Goal: Check status: Check status

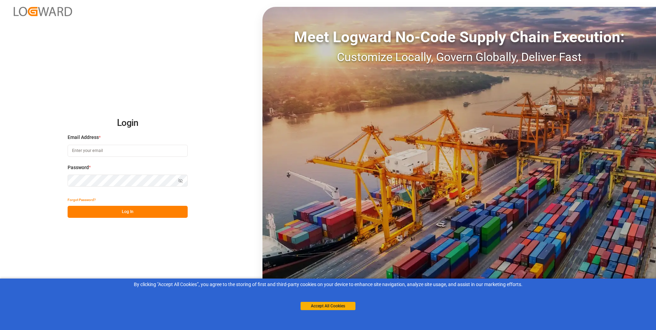
type input "[PERSON_NAME][EMAIL_ADDRESS][PERSON_NAME][DOMAIN_NAME]"
click at [107, 212] on button "Log In" at bounding box center [128, 212] width 120 height 12
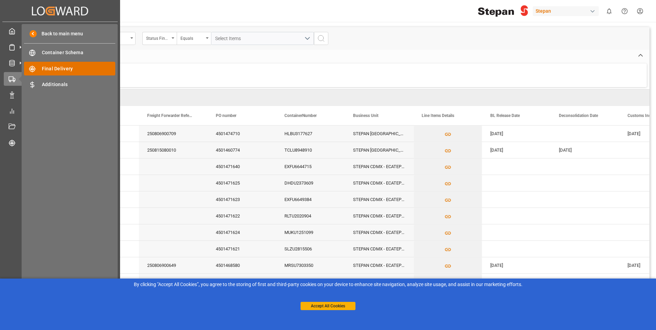
click at [64, 70] on span "Final Delivery" at bounding box center [79, 68] width 74 height 7
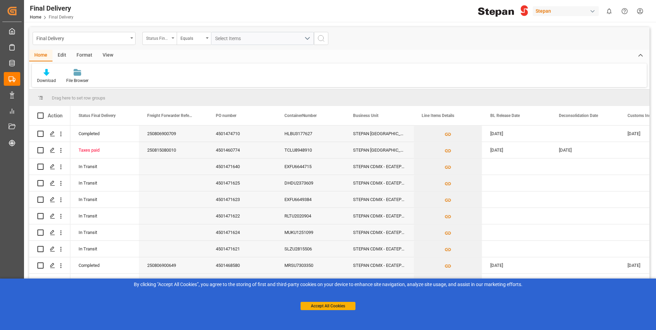
click at [172, 38] on icon "open menu" at bounding box center [173, 37] width 3 height 1
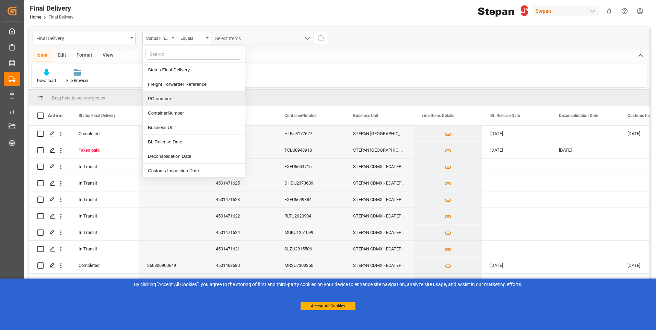
click at [171, 96] on div "PO number" at bounding box center [194, 99] width 102 height 14
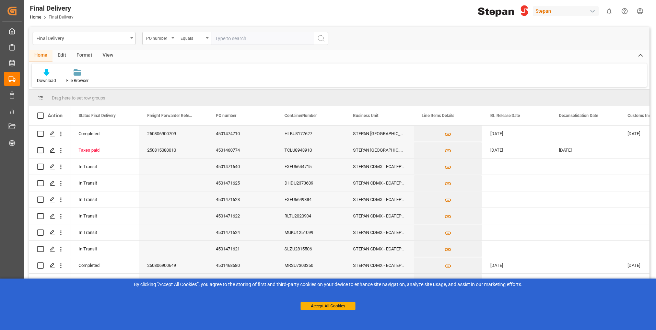
type input "4501462506"
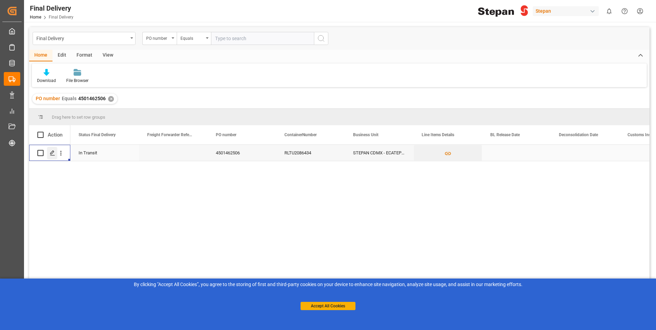
click at [50, 152] on icon "Press SPACE to select this row." at bounding box center [52, 152] width 5 height 5
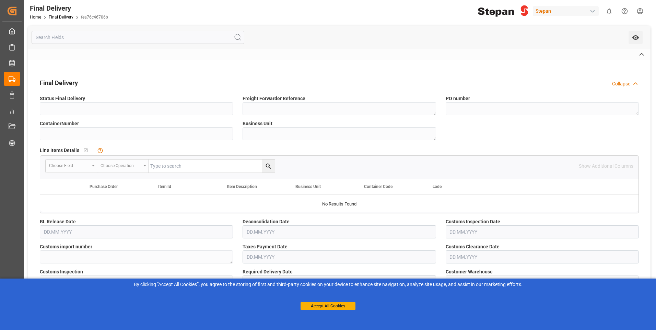
type input "In Transit"
type textarea "4501462506"
type input "RLTU2086434"
type textarea "STEPAN CDMX - ECATEPEC"
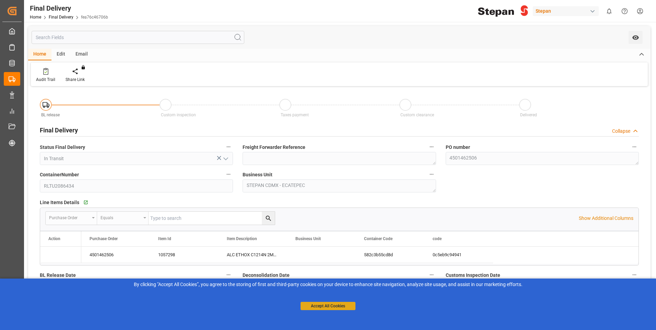
click at [335, 310] on button "Accept All Cookies" at bounding box center [328, 306] width 55 height 8
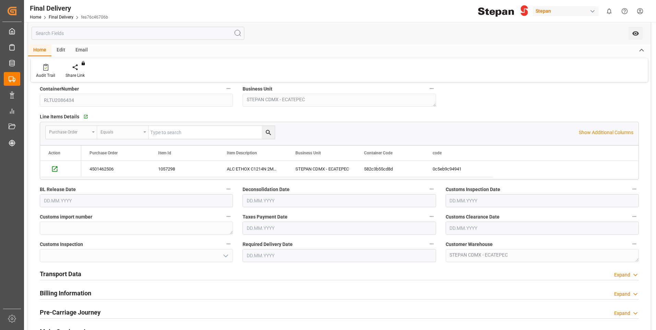
scroll to position [172, 0]
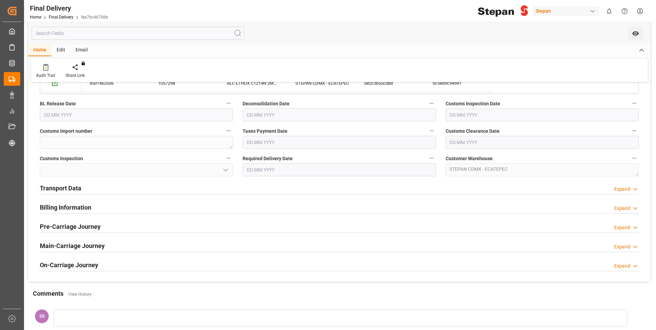
click at [68, 192] on h2 "Transport Data" at bounding box center [61, 188] width 42 height 9
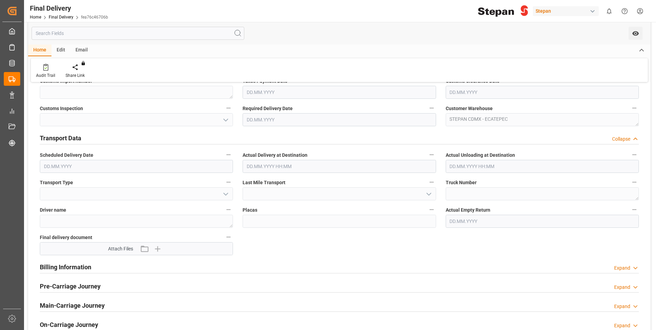
scroll to position [309, 0]
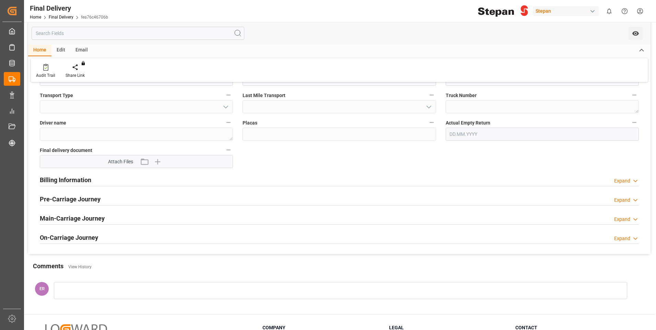
click at [74, 182] on h2 "Billing Information" at bounding box center [65, 179] width 51 height 9
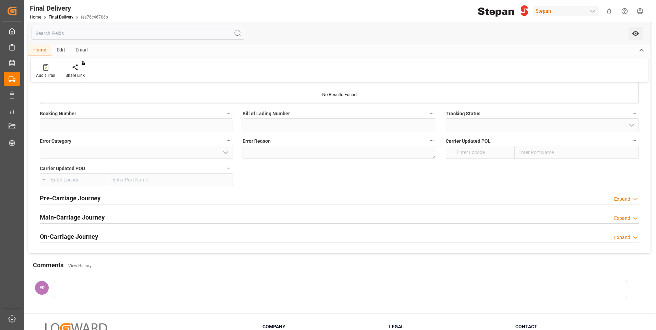
scroll to position [679, 0]
